Goal: Subscribe to service/newsletter

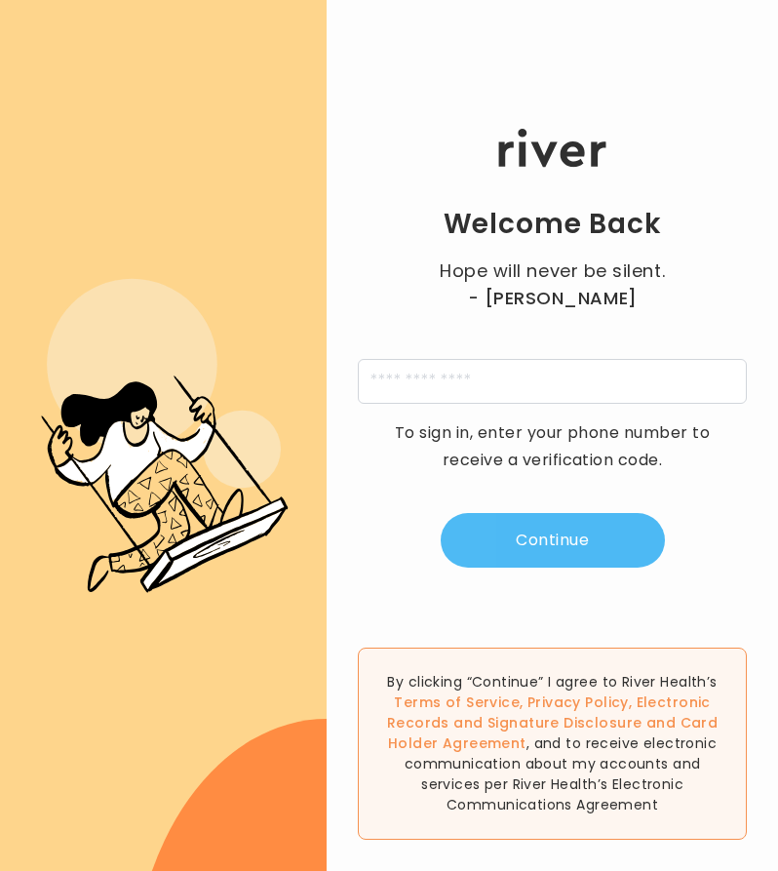
click at [531, 555] on button "Continue" at bounding box center [553, 540] width 224 height 55
